Goal: Task Accomplishment & Management: Manage account settings

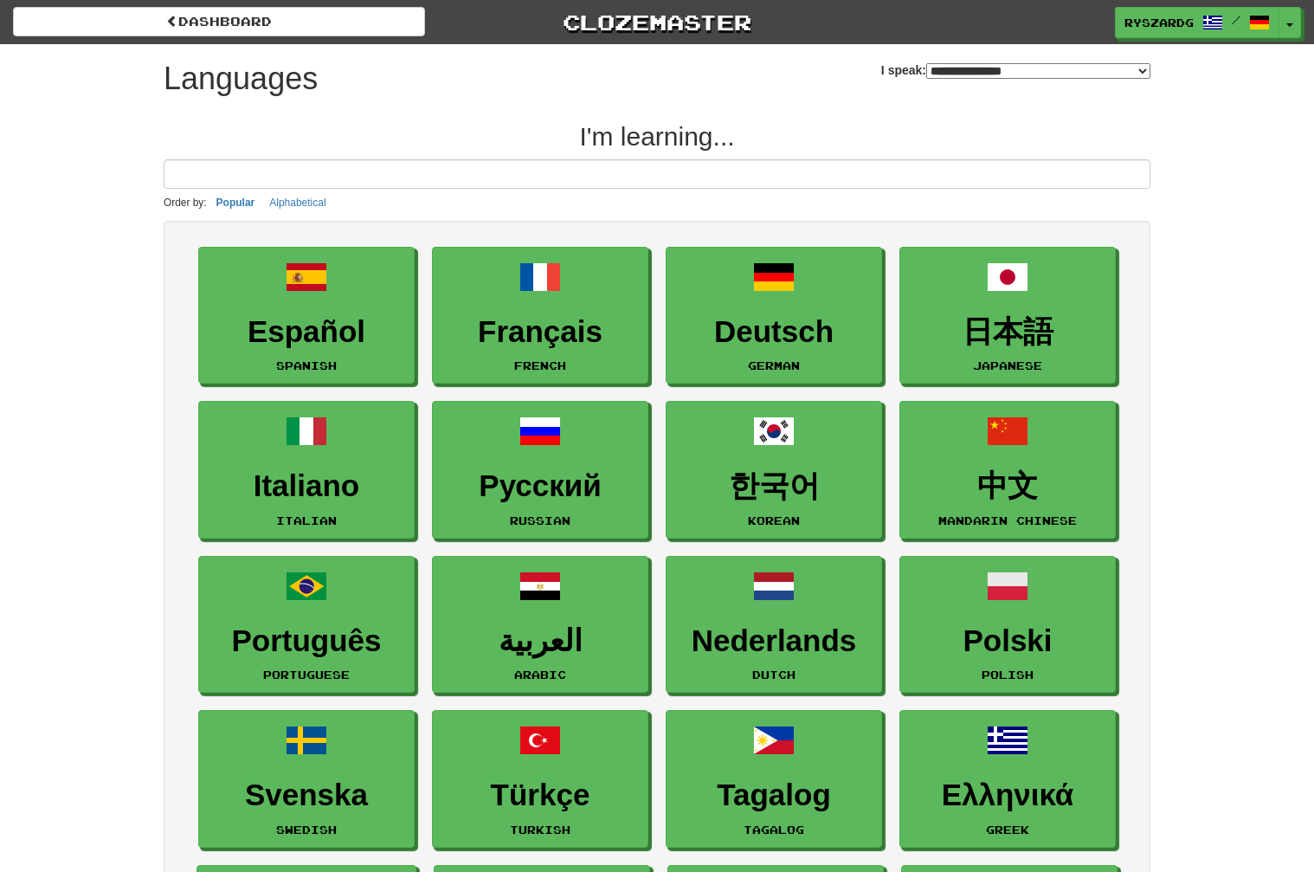
select select "*******"
click at [677, 20] on link "Clozemaster" at bounding box center [657, 22] width 412 height 30
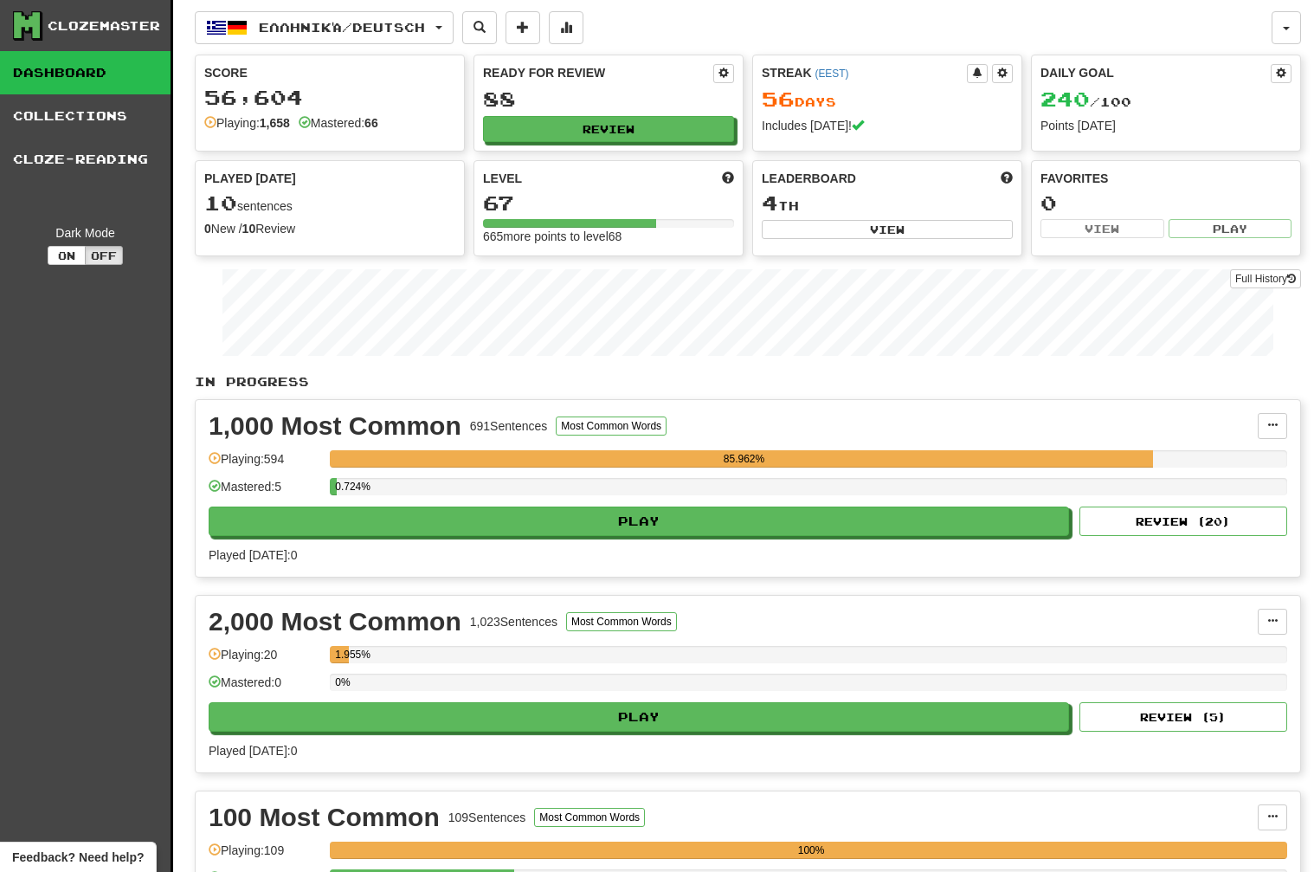
click at [67, 21] on div "Clozemaster" at bounding box center [104, 25] width 113 height 17
click at [74, 55] on link "Dashboard" at bounding box center [85, 72] width 171 height 43
click at [94, 124] on link "Collections" at bounding box center [85, 115] width 171 height 43
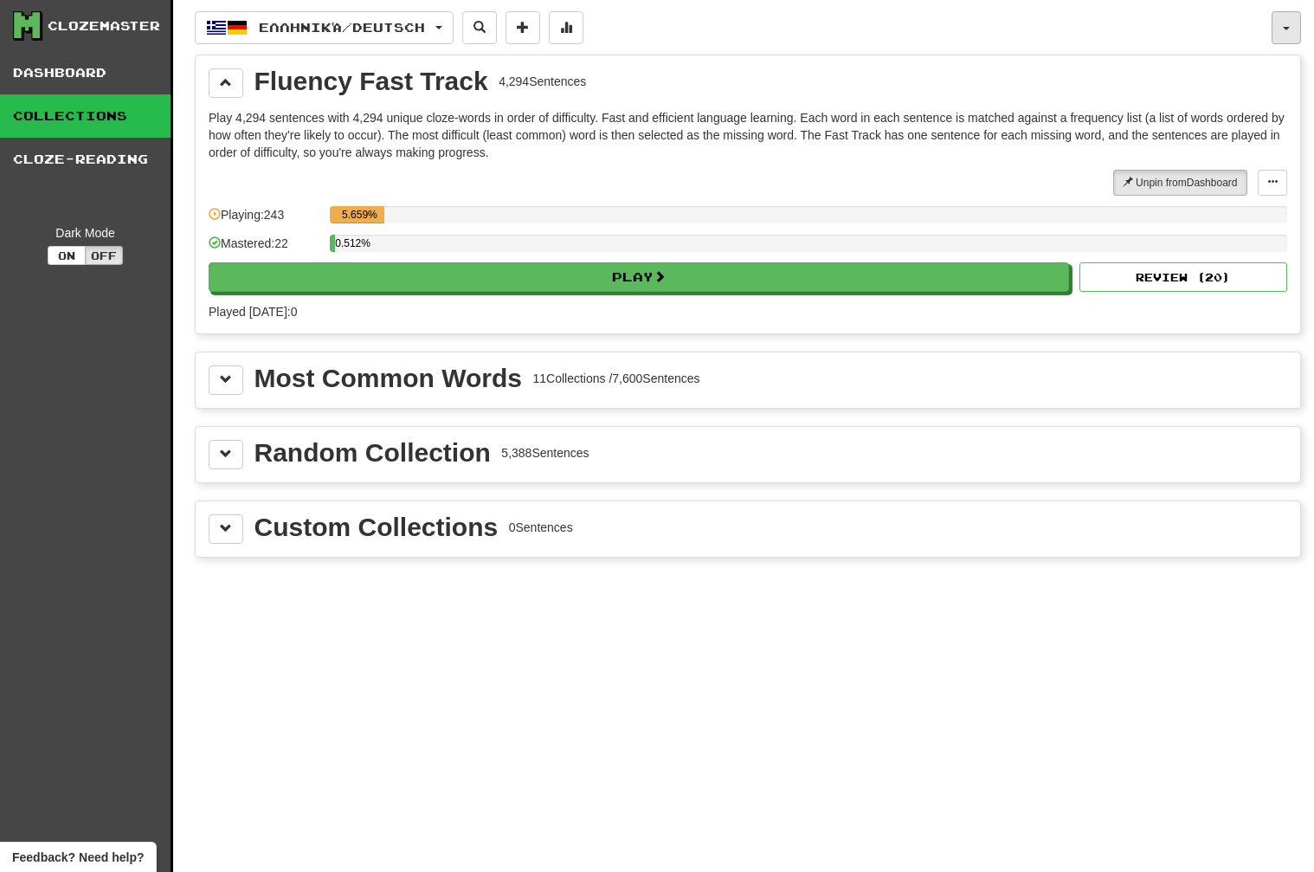
click at [1284, 33] on button "button" at bounding box center [1286, 27] width 29 height 33
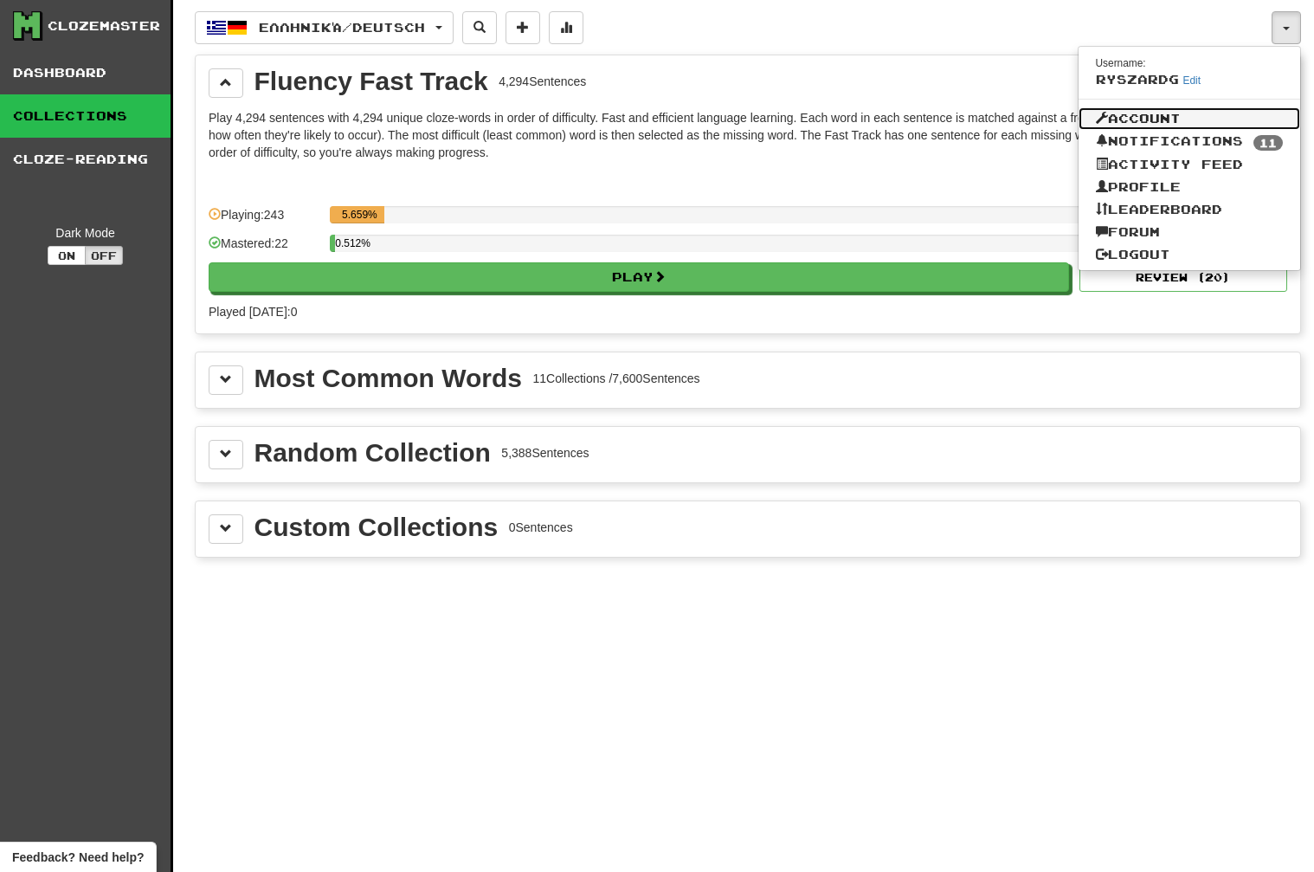
click at [1152, 120] on link "Account" at bounding box center [1190, 118] width 223 height 23
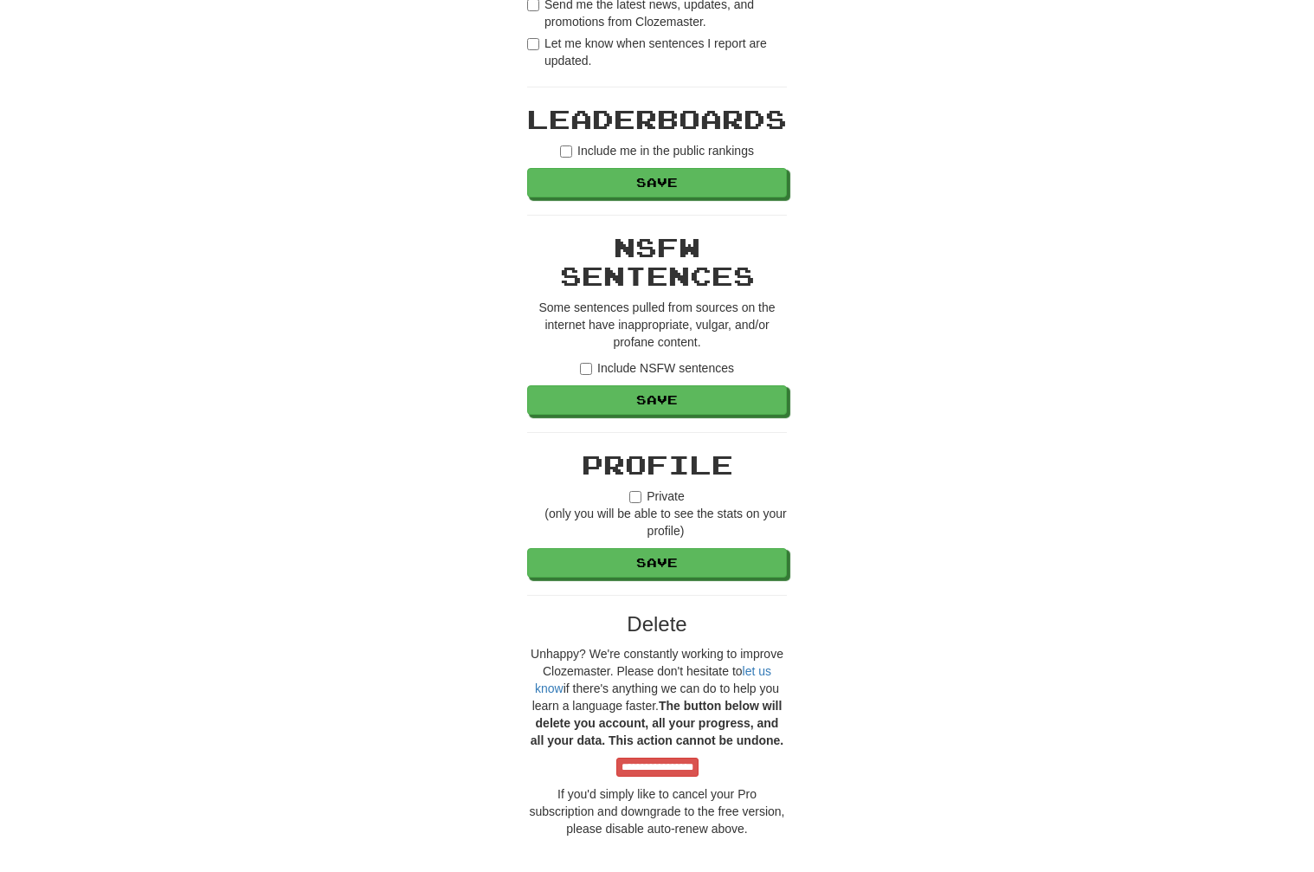
scroll to position [1415, 0]
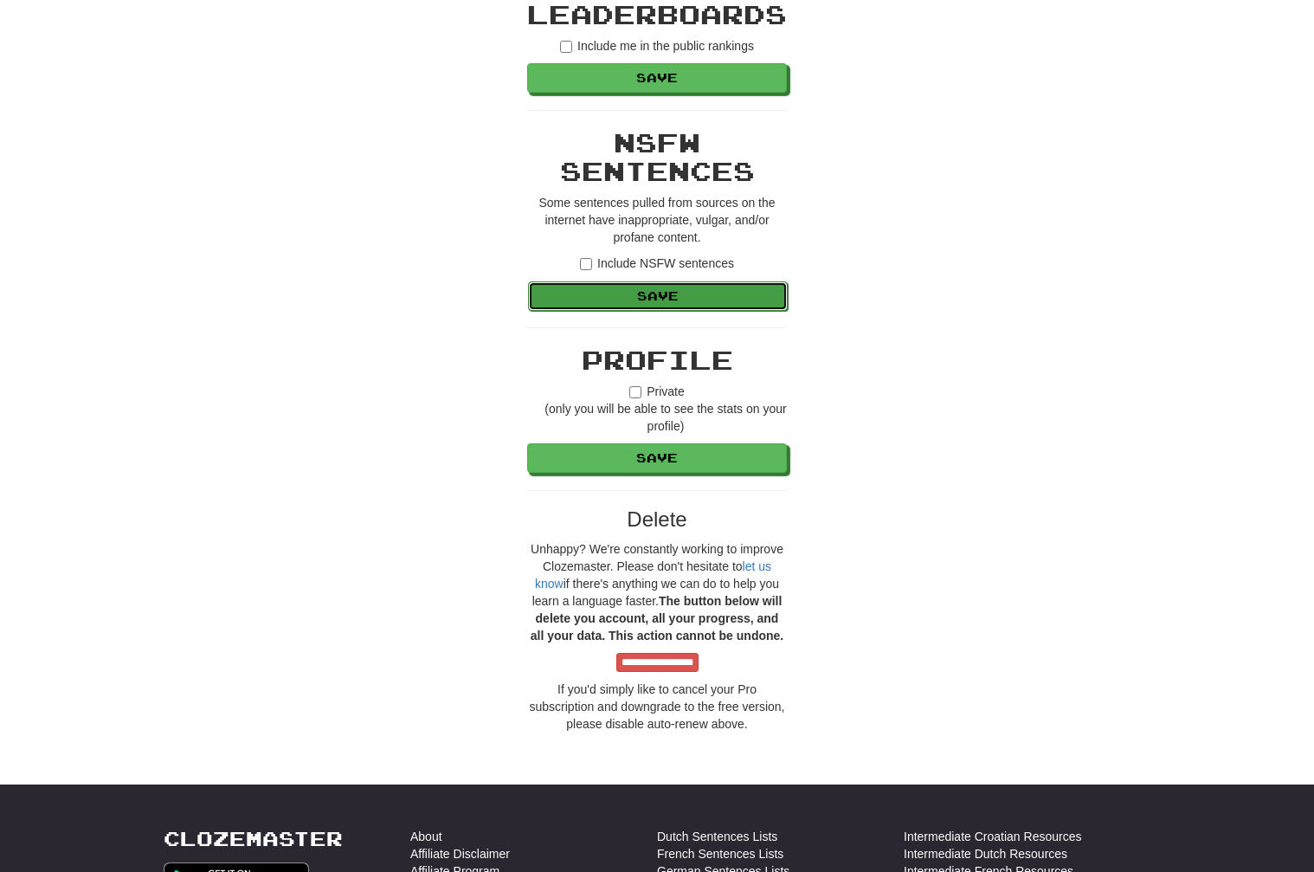
click at [680, 304] on button "Save" at bounding box center [658, 295] width 260 height 29
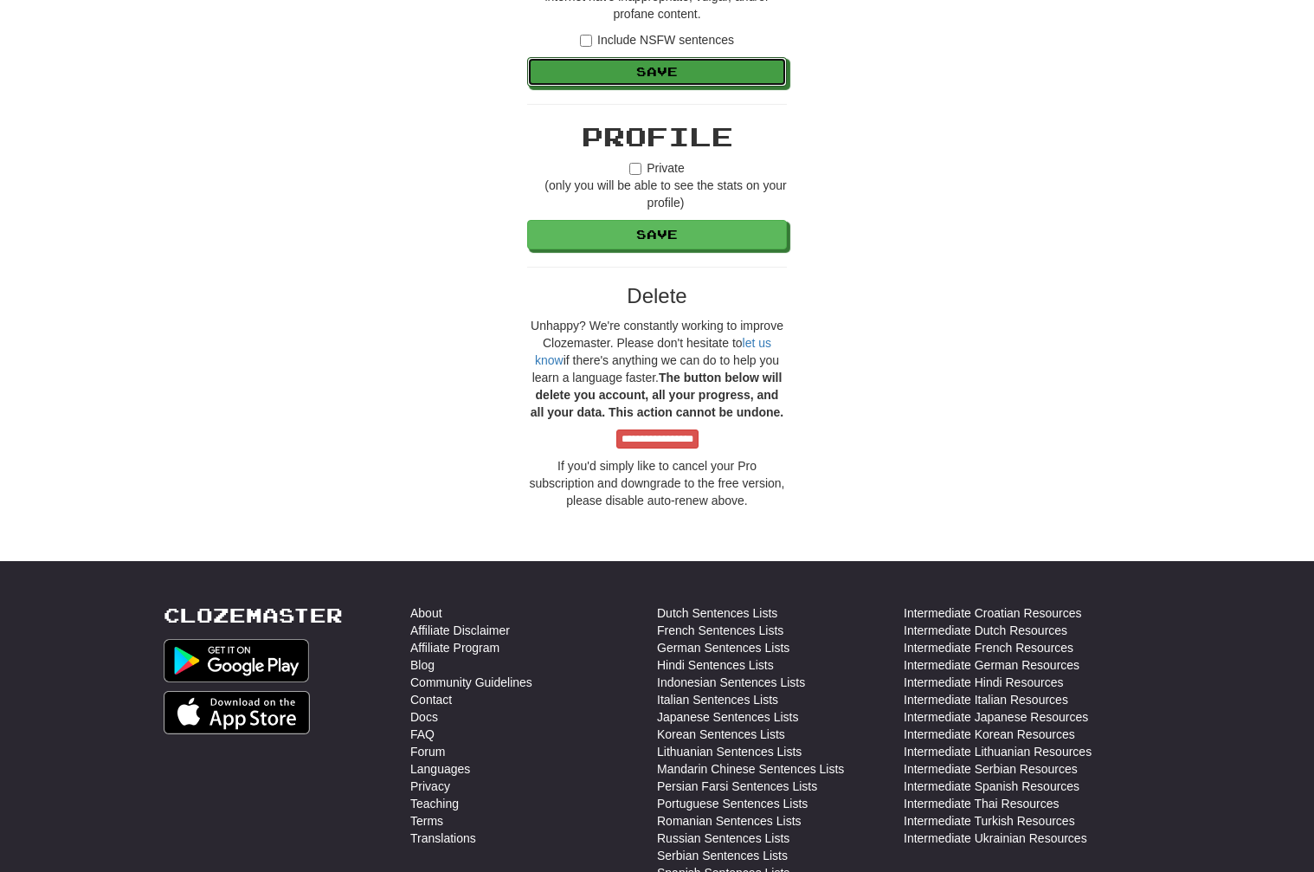
scroll to position [1526, 0]
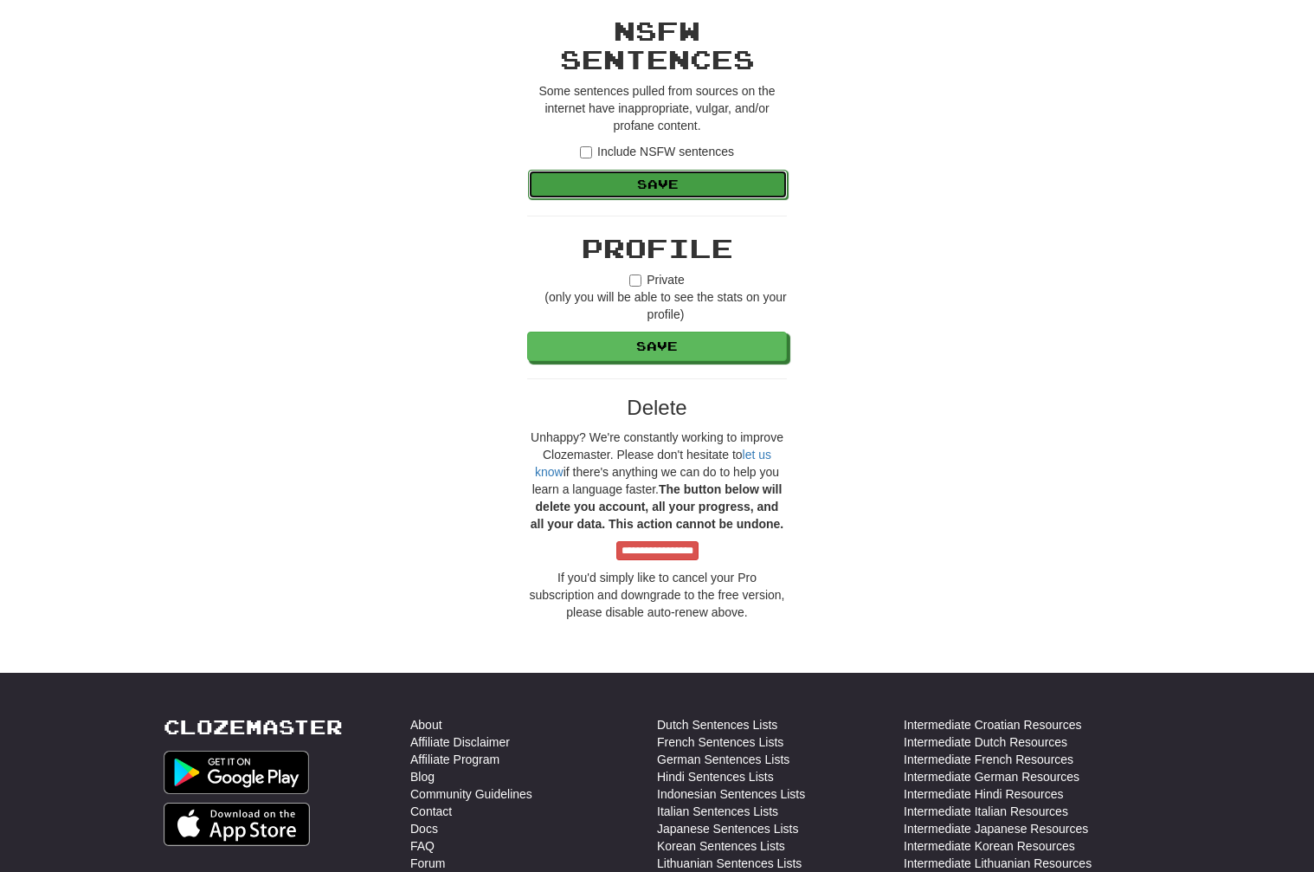
click at [668, 177] on button "Save" at bounding box center [658, 184] width 260 height 29
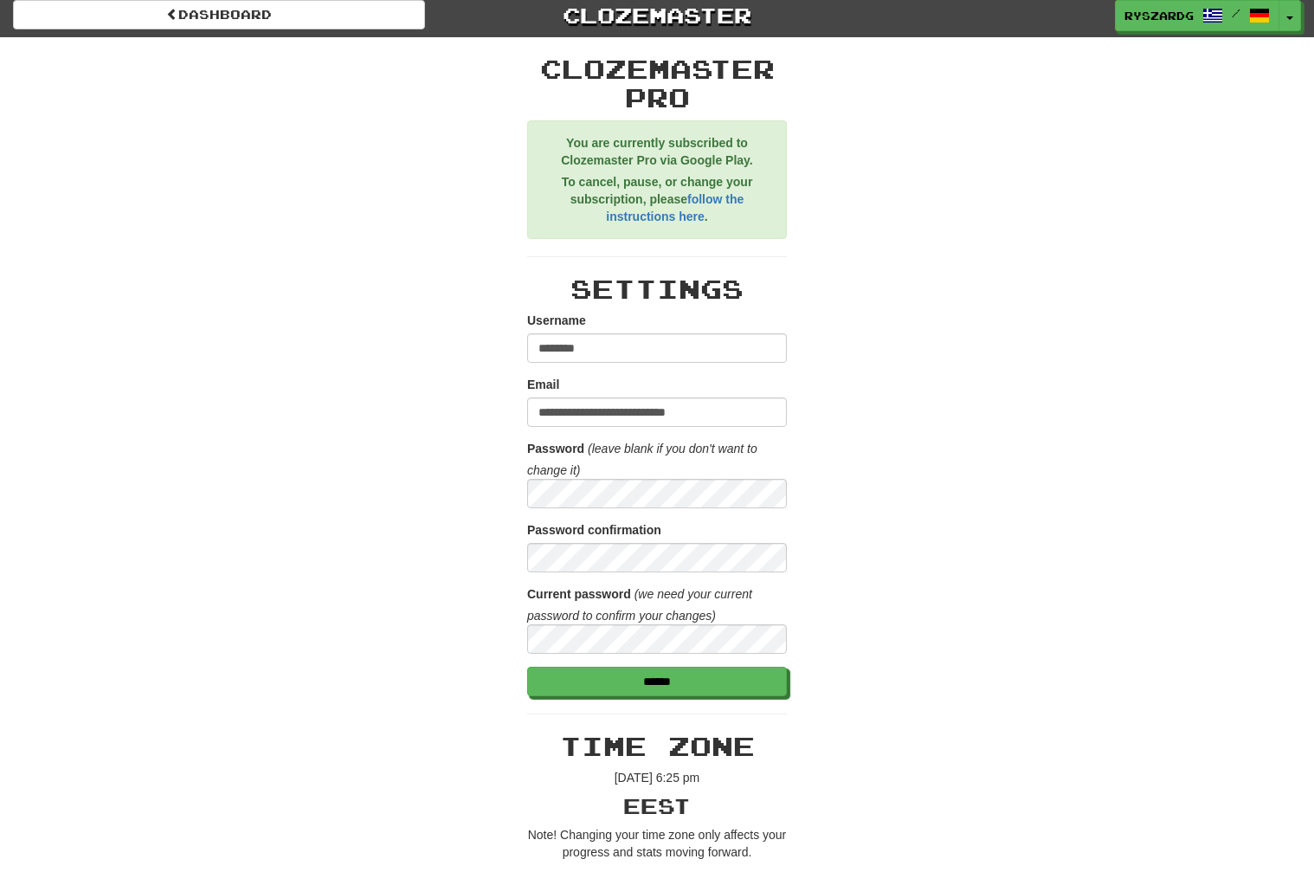
scroll to position [0, 0]
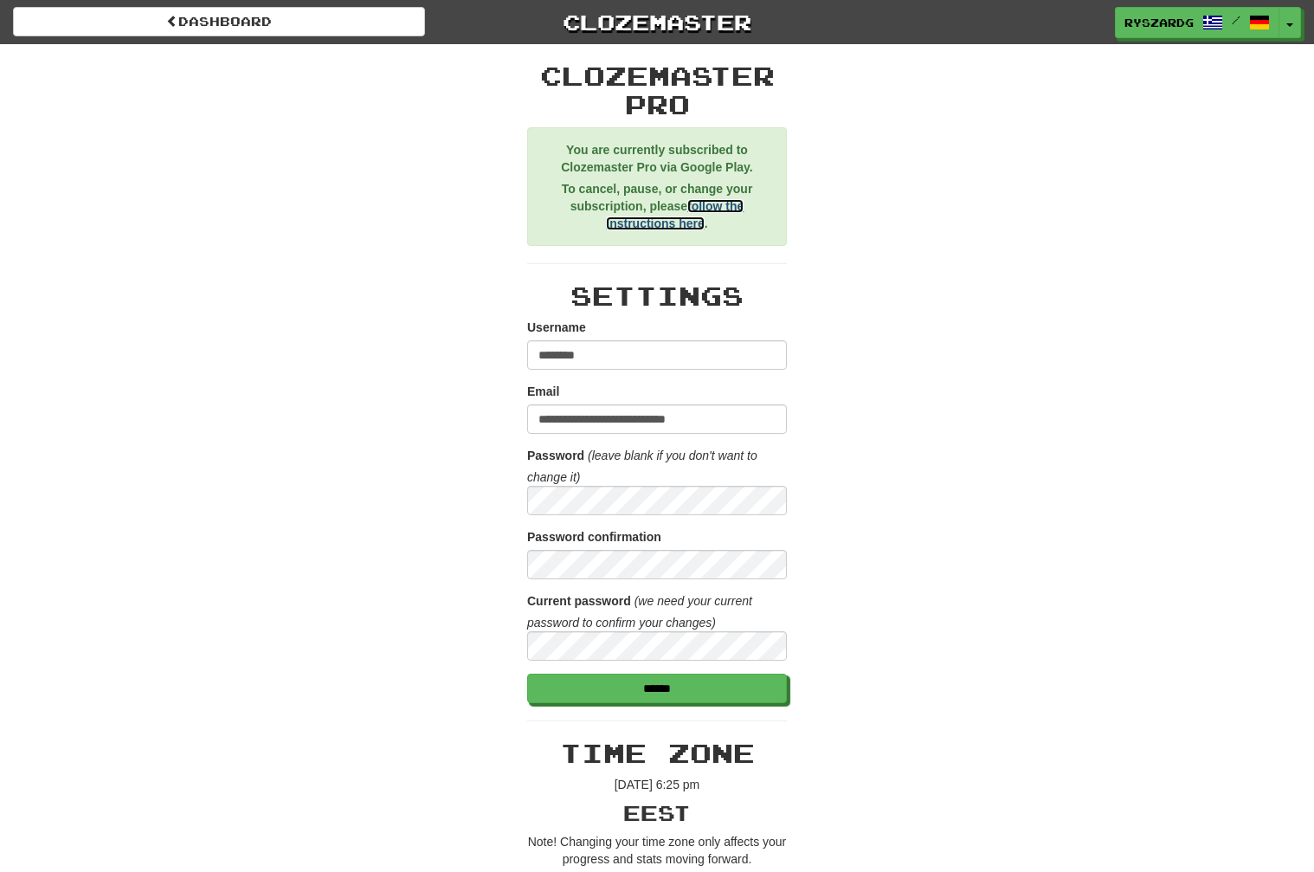
click at [722, 208] on link "follow the instructions here" at bounding box center [675, 214] width 138 height 31
